Goal: Transaction & Acquisition: Purchase product/service

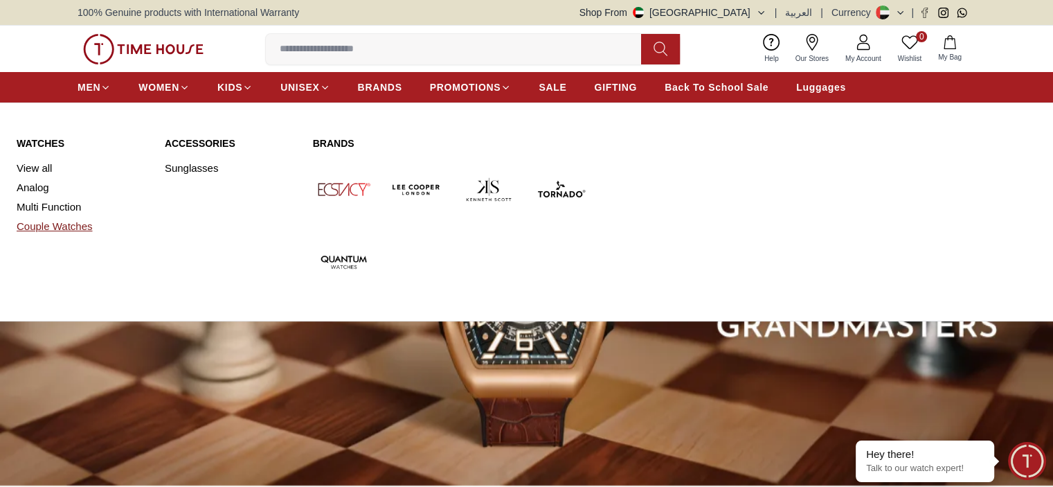
click at [75, 223] on link "Couple Watches" at bounding box center [83, 226] width 132 height 19
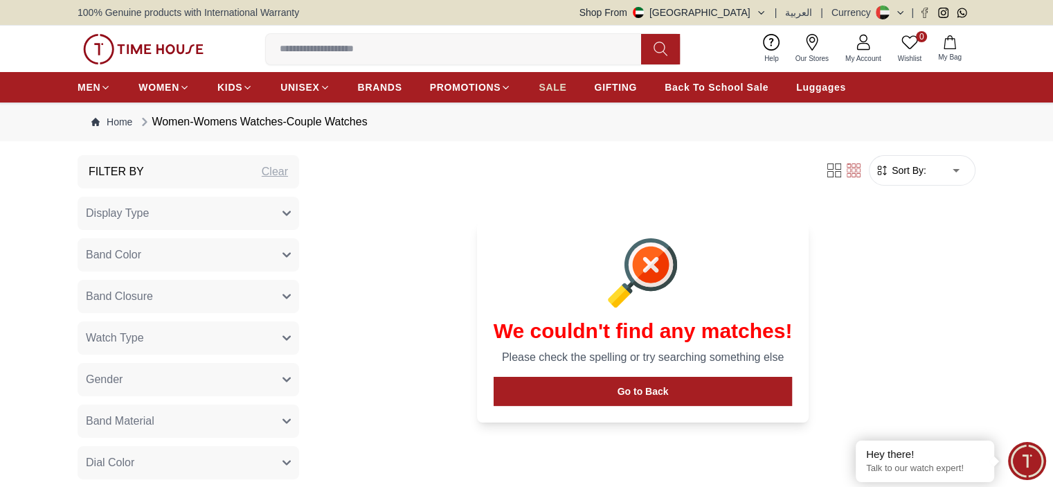
click at [545, 77] on link "SALE" at bounding box center [553, 87] width 28 height 25
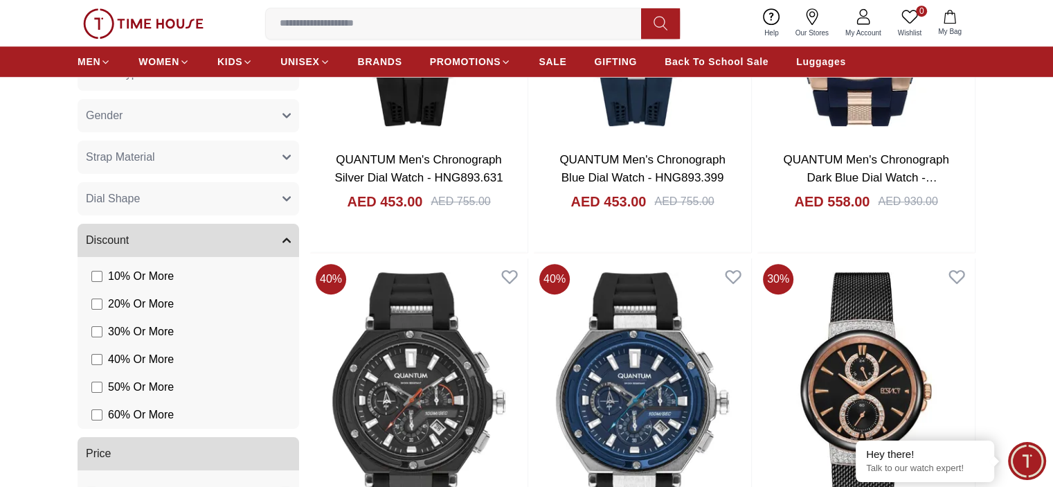
scroll to position [1108, 0]
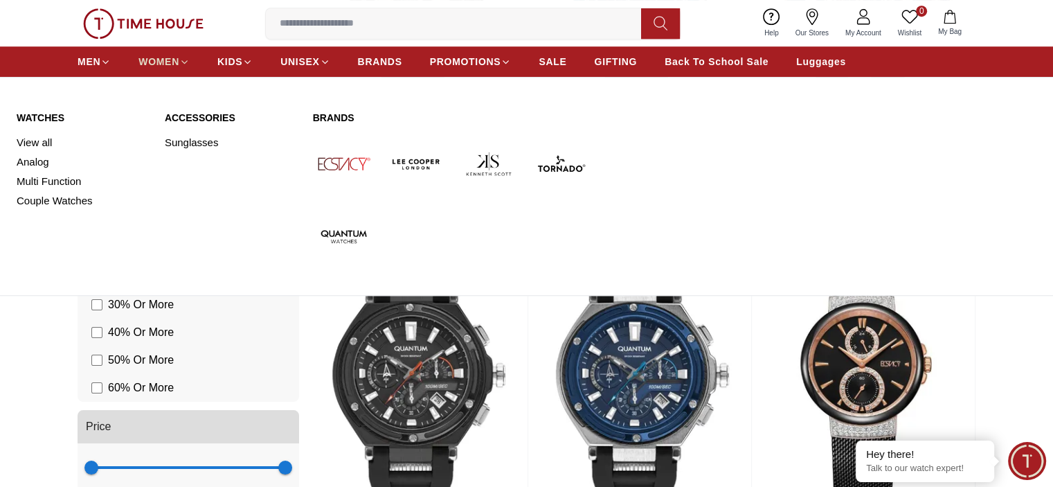
click at [175, 58] on span "WOMEN" at bounding box center [158, 62] width 41 height 14
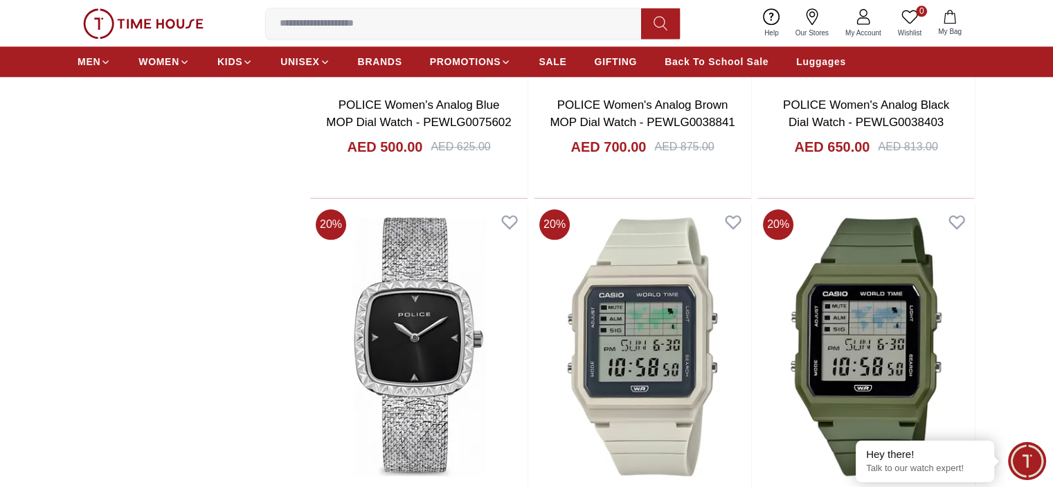
scroll to position [1629, 0]
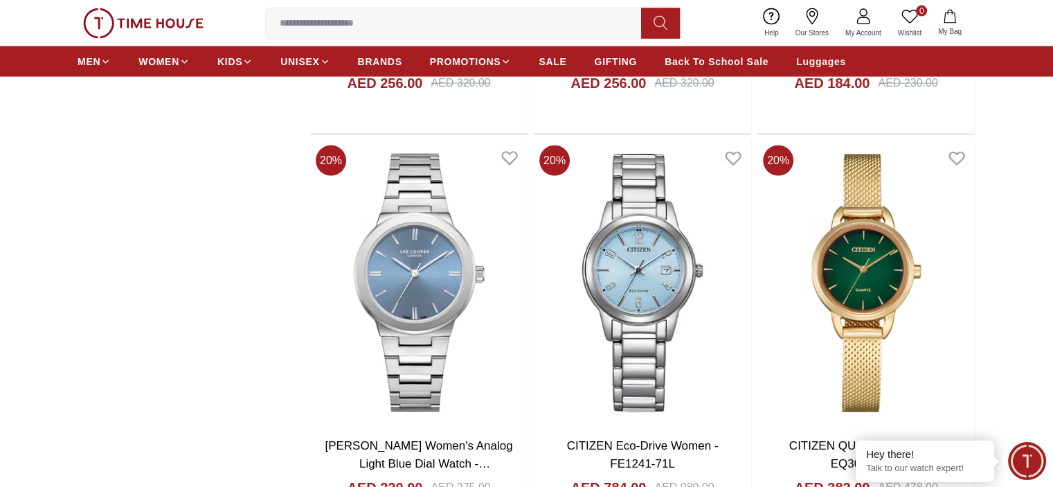
scroll to position [2906, 0]
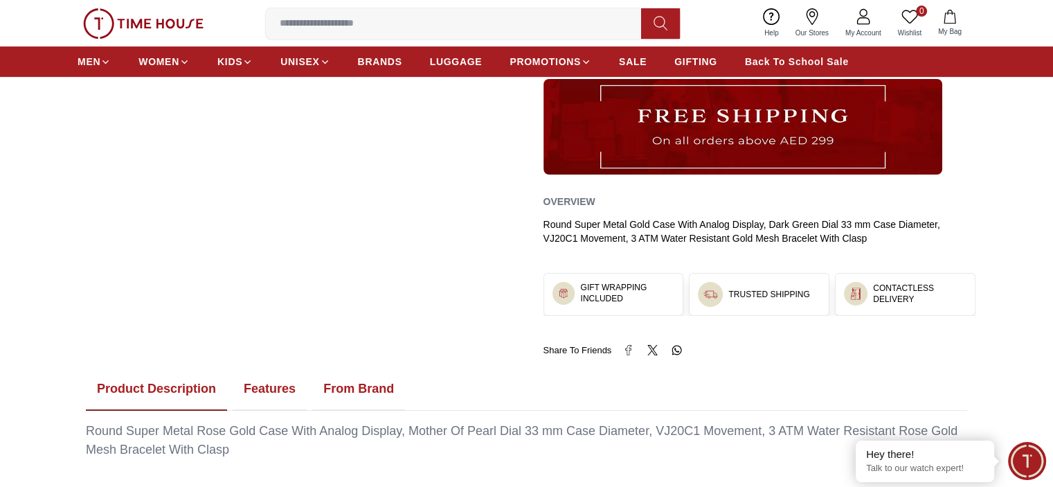
scroll to position [1278, 0]
